Goal: Task Accomplishment & Management: Complete application form

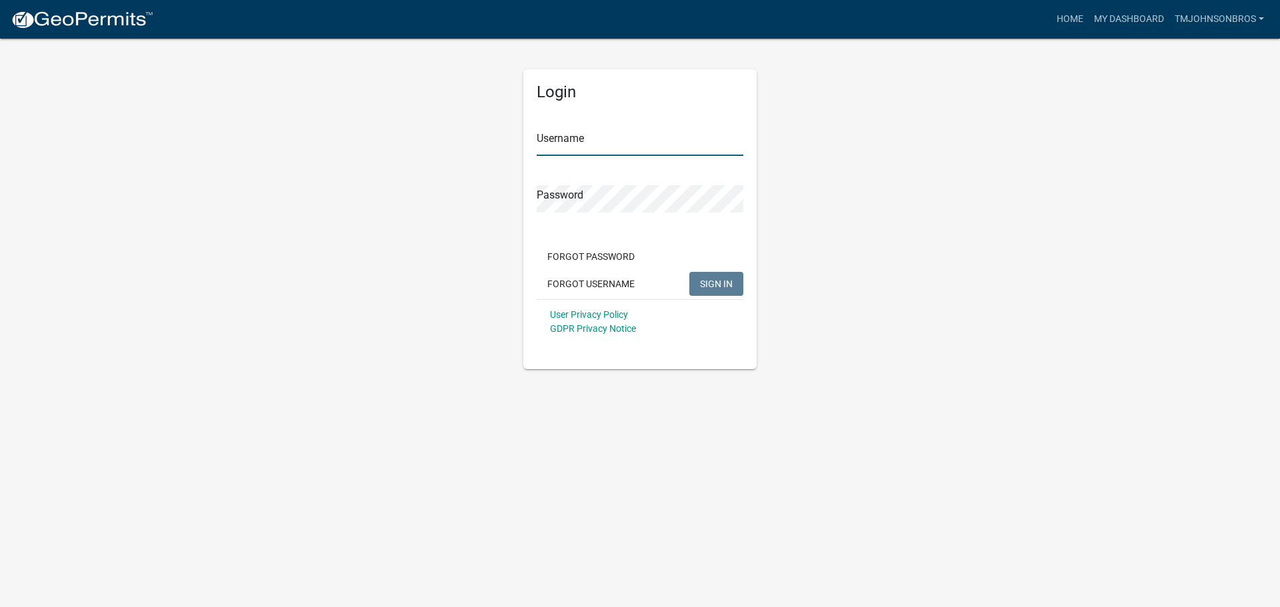
type input "TMJohnsonBros"
click at [736, 283] on button "SIGN IN" at bounding box center [716, 284] width 54 height 24
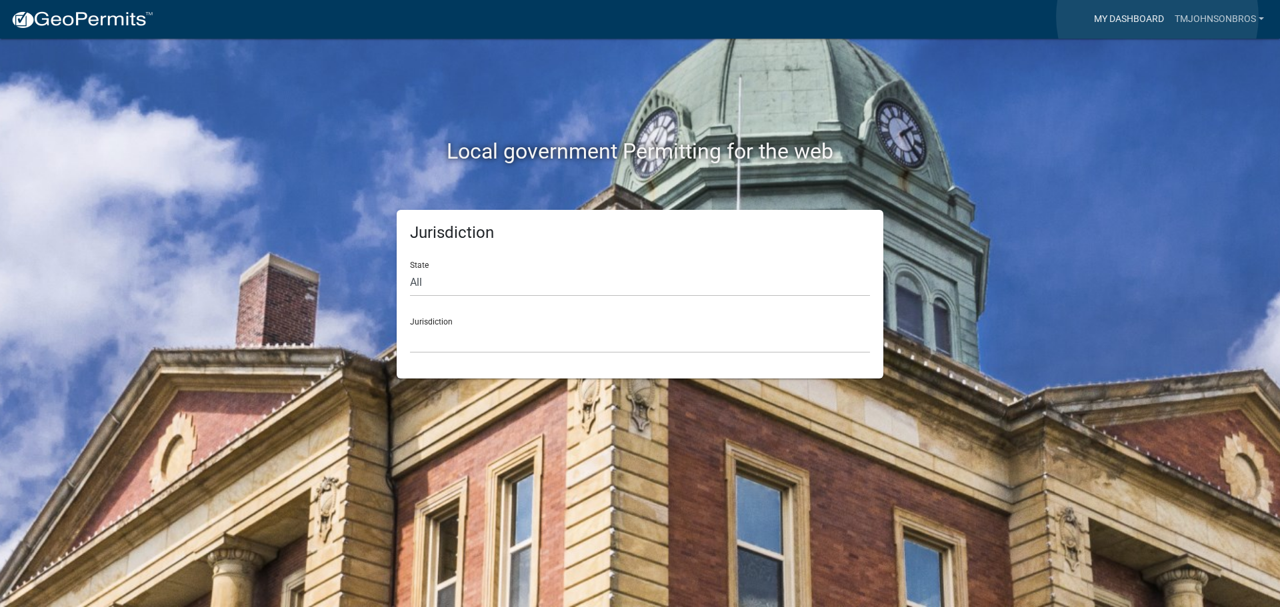
click at [1157, 16] on link "My Dashboard" at bounding box center [1128, 19] width 81 height 25
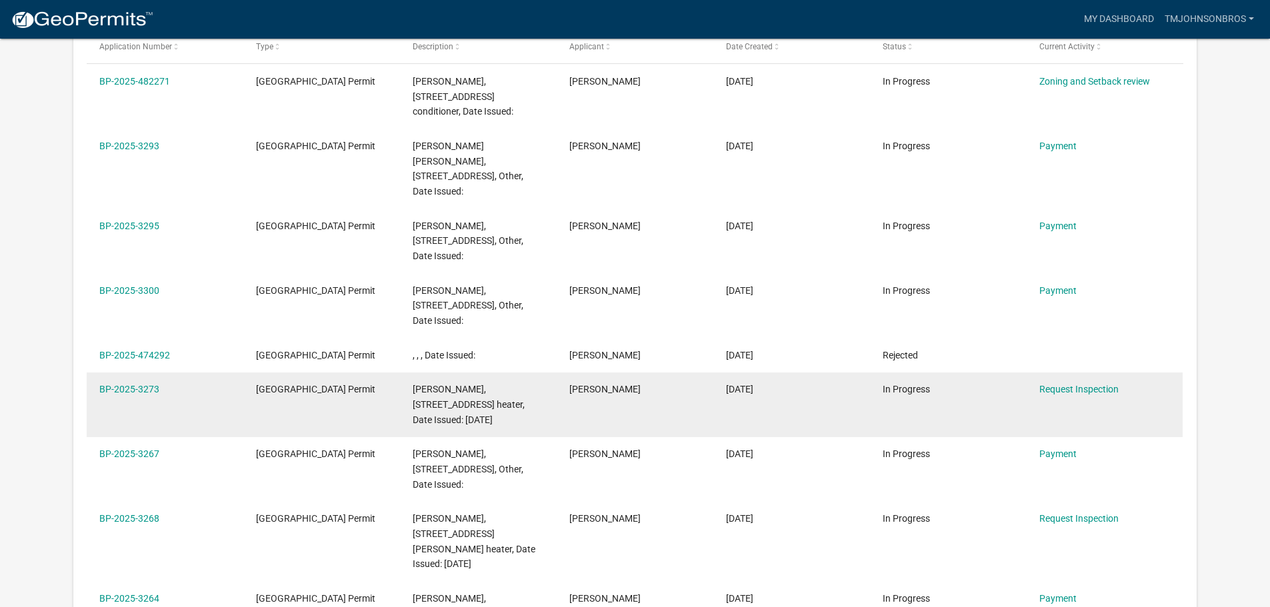
scroll to position [243, 0]
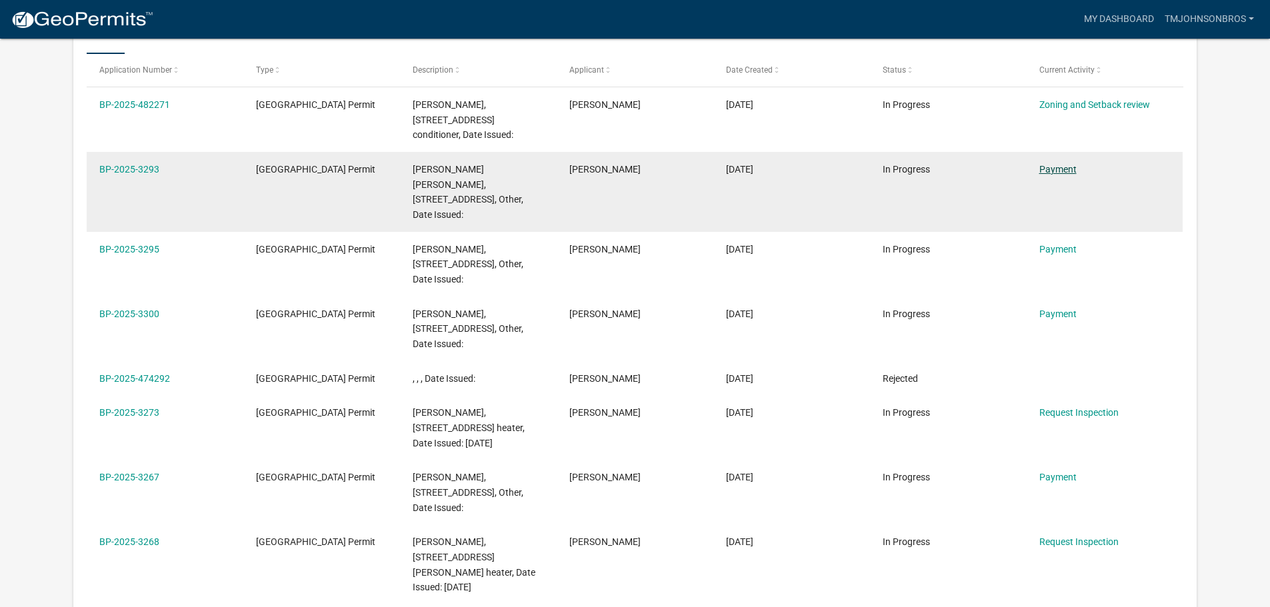
click at [1076, 169] on div "Payment" at bounding box center [1104, 169] width 131 height 15
click at [1068, 169] on link "Payment" at bounding box center [1057, 169] width 37 height 11
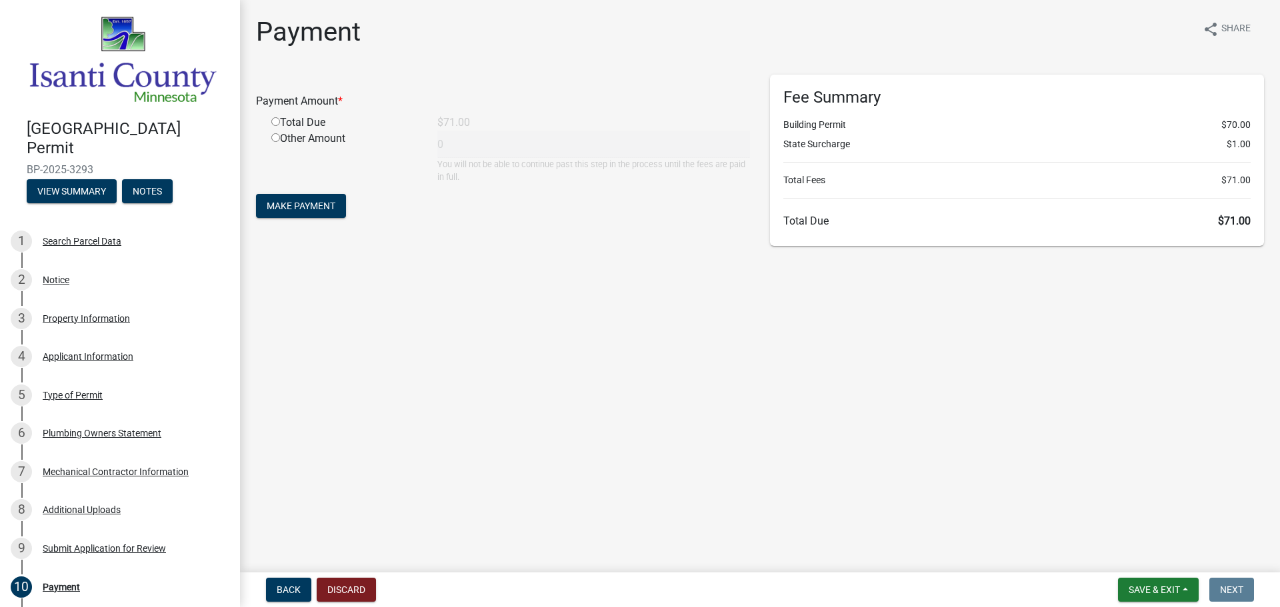
click at [277, 120] on input "radio" at bounding box center [275, 121] width 9 height 9
radio input "true"
type input "71"
click at [327, 206] on span "Make Payment" at bounding box center [301, 206] width 69 height 11
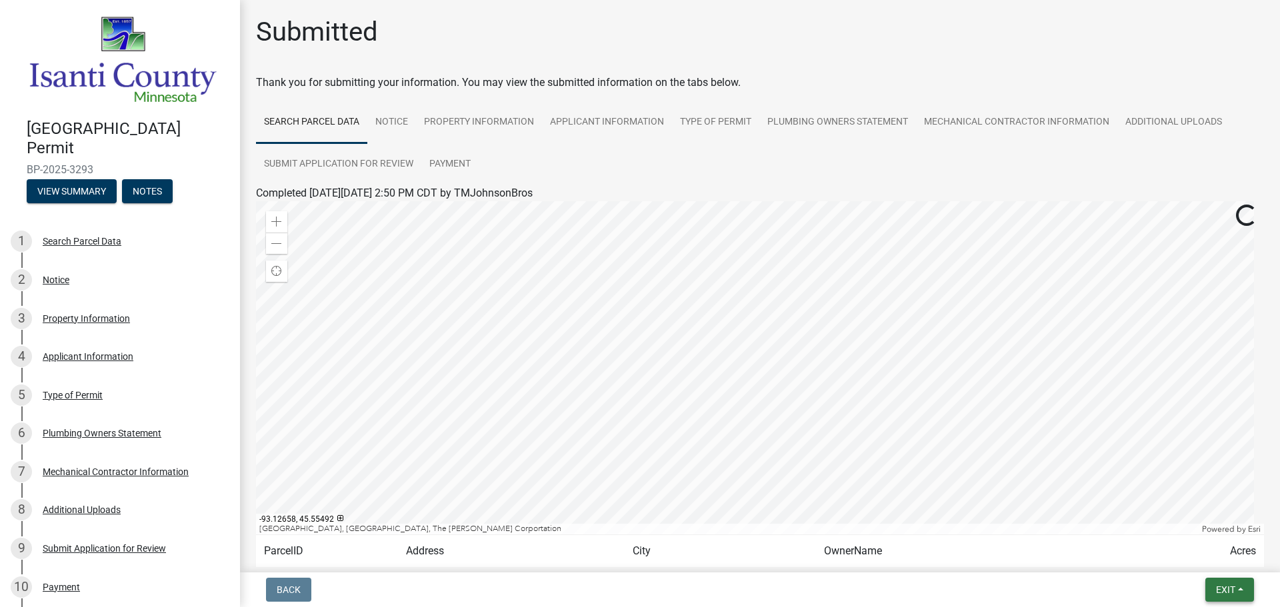
click at [1230, 580] on button "Exit" at bounding box center [1229, 590] width 49 height 24
click at [1222, 567] on button "Save & Exit" at bounding box center [1200, 555] width 107 height 32
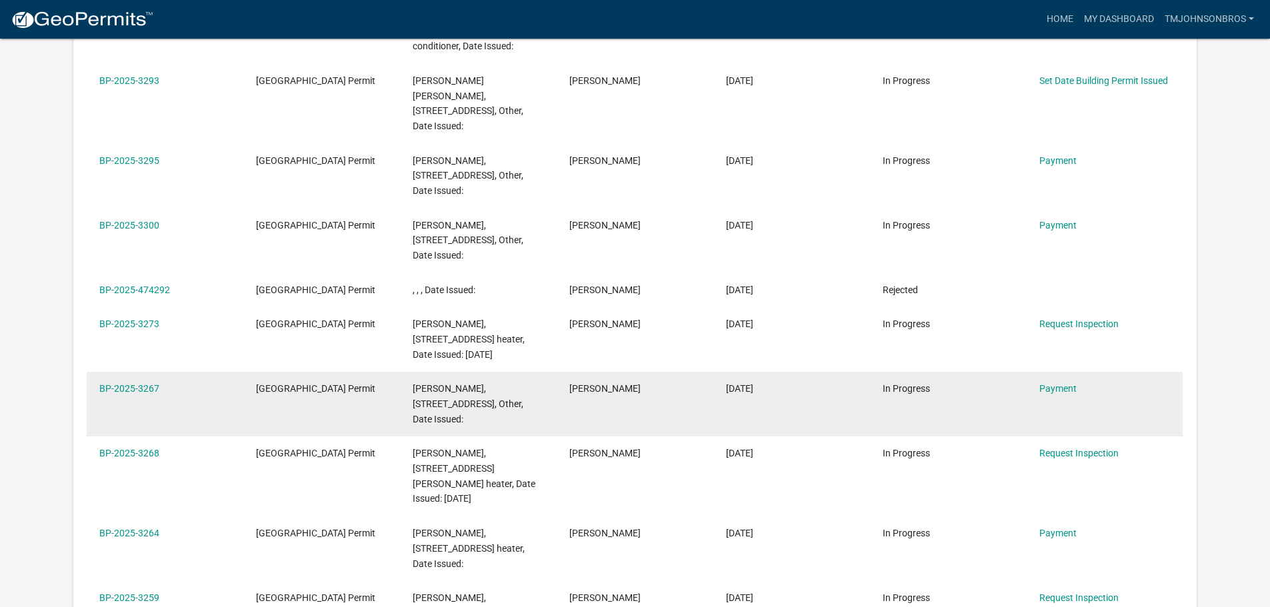
scroll to position [333, 0]
click at [1070, 387] on link "Payment" at bounding box center [1057, 387] width 37 height 11
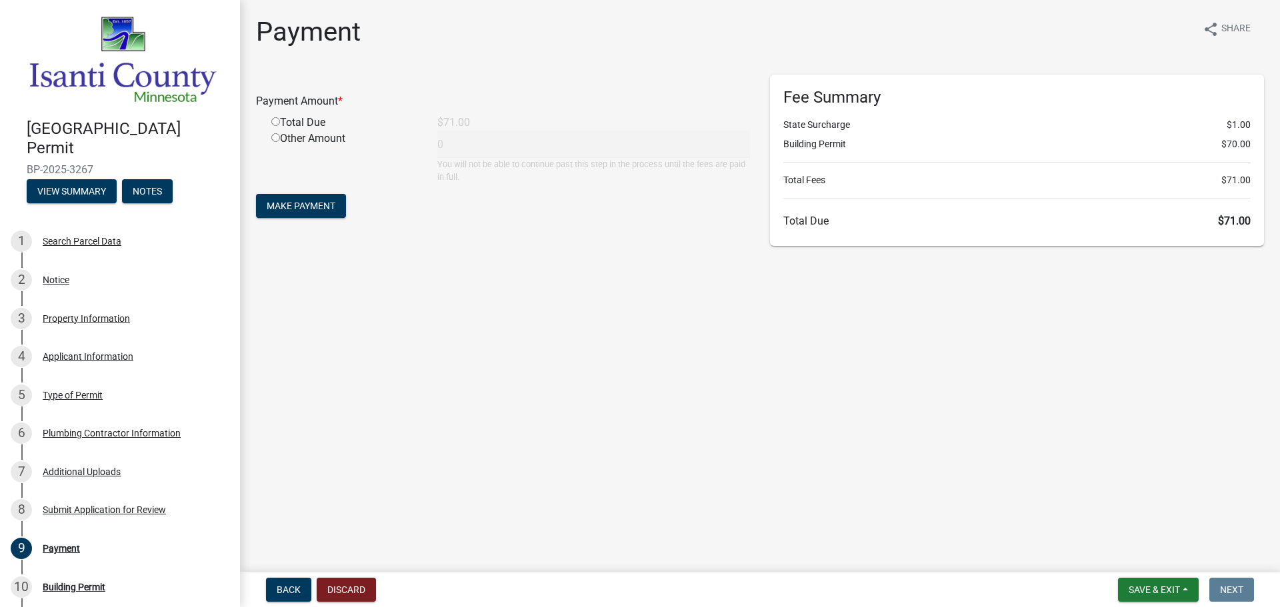
click at [275, 123] on input "radio" at bounding box center [275, 121] width 9 height 9
radio input "true"
type input "71"
click at [315, 218] on form "Payment Amount * Total Due $71.00 Other Amount 71 You will not be able to conti…" at bounding box center [503, 148] width 494 height 147
click at [313, 203] on span "Make Payment" at bounding box center [301, 206] width 69 height 11
